Goal: Information Seeking & Learning: Find contact information

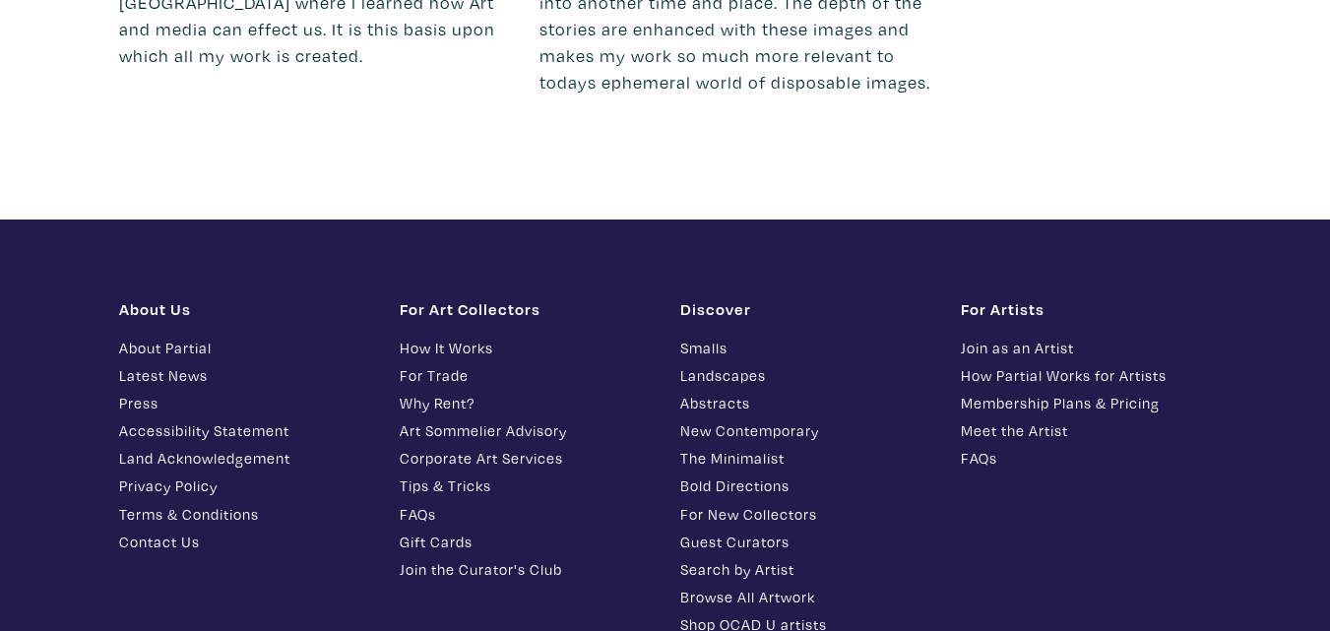
scroll to position [4217, 0]
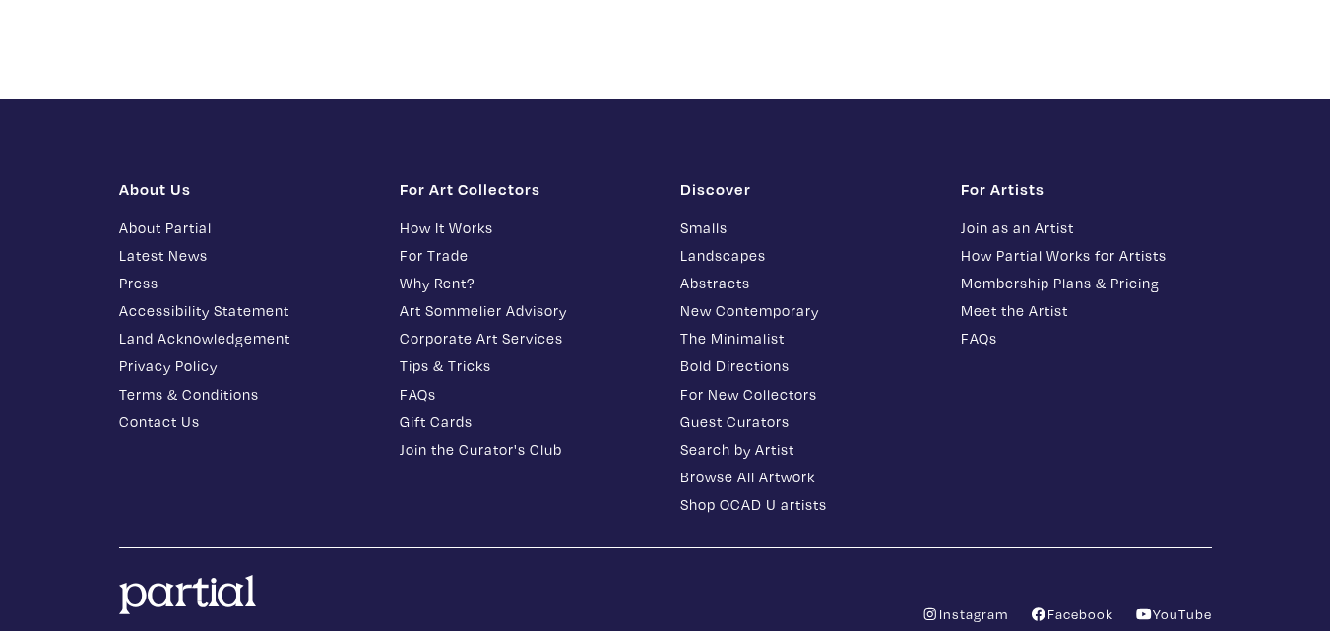
click at [163, 411] on link "Contact Us" at bounding box center [244, 422] width 251 height 23
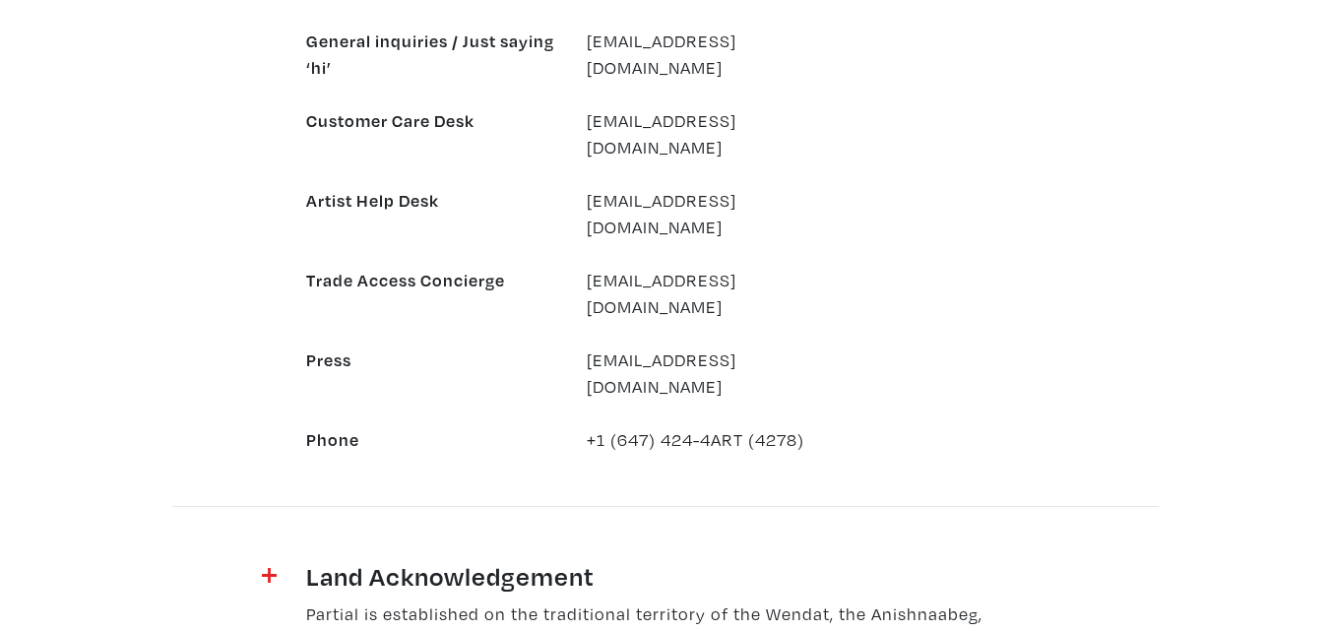
scroll to position [2000, 0]
